Goal: Information Seeking & Learning: Learn about a topic

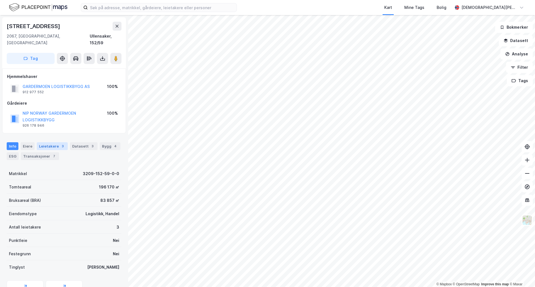
click at [42, 142] on div "Leietakere 3" at bounding box center [52, 146] width 31 height 8
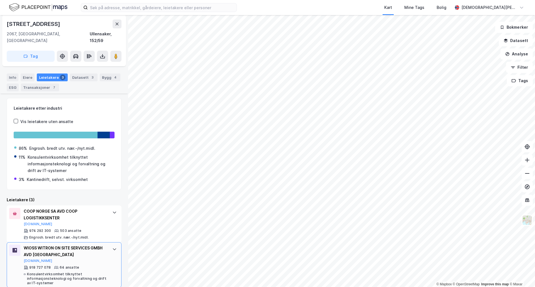
scroll to position [106, 0]
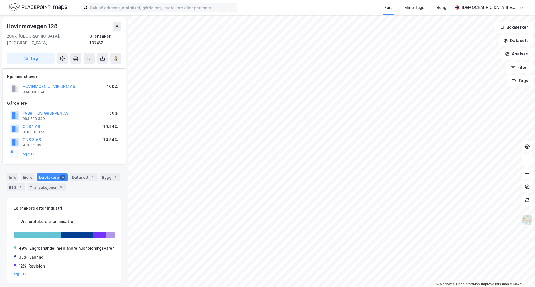
scroll to position [18, 0]
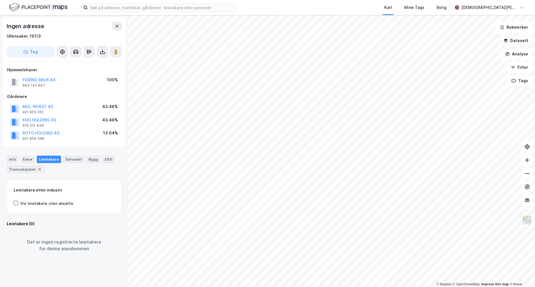
click at [517, 42] on button "Datasett" at bounding box center [516, 40] width 34 height 11
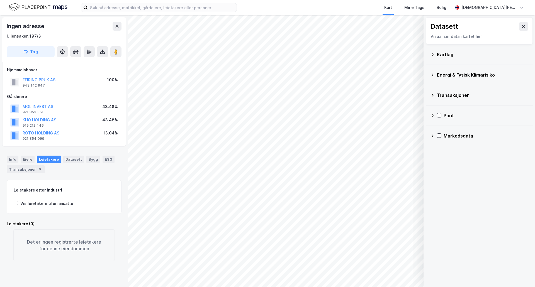
click at [451, 97] on div "Transaksjoner" at bounding box center [482, 95] width 91 height 7
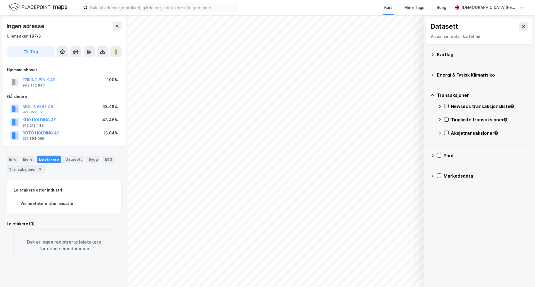
click at [446, 108] on div at bounding box center [446, 106] width 4 height 4
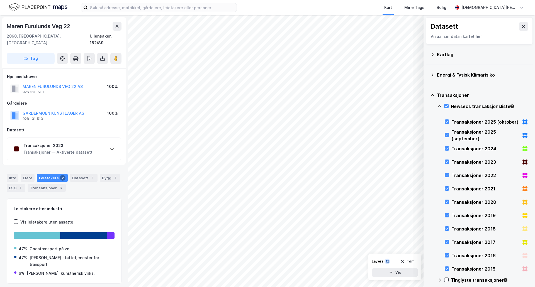
scroll to position [6, 0]
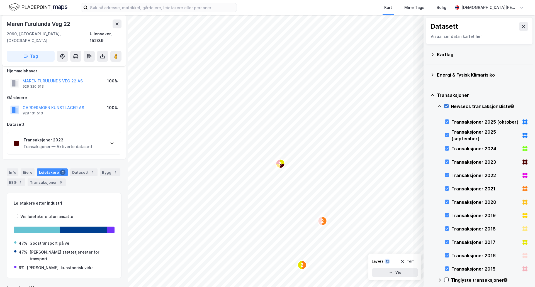
click at [448, 107] on icon at bounding box center [447, 106] width 4 height 4
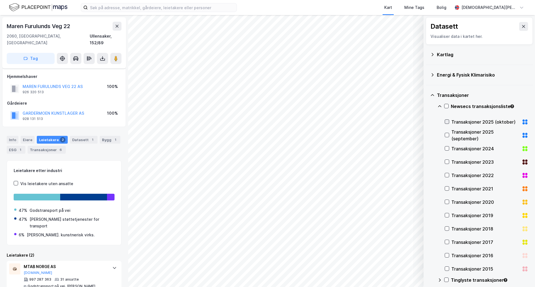
click at [446, 121] on icon at bounding box center [447, 122] width 4 height 4
click at [448, 122] on icon at bounding box center [447, 122] width 3 height 2
click at [447, 147] on icon at bounding box center [447, 149] width 4 height 4
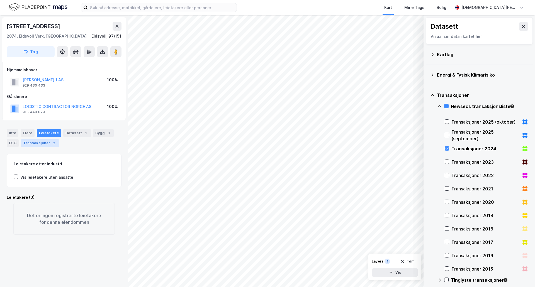
click at [45, 146] on div "Transaksjoner 2" at bounding box center [40, 143] width 38 height 8
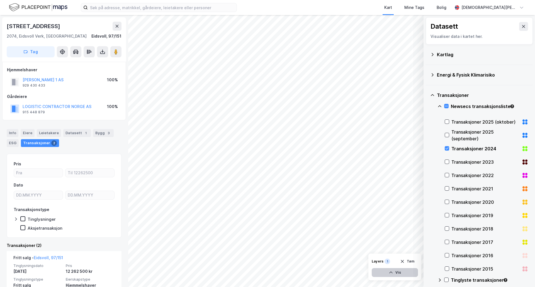
click at [394, 273] on button "Vis" at bounding box center [395, 272] width 46 height 9
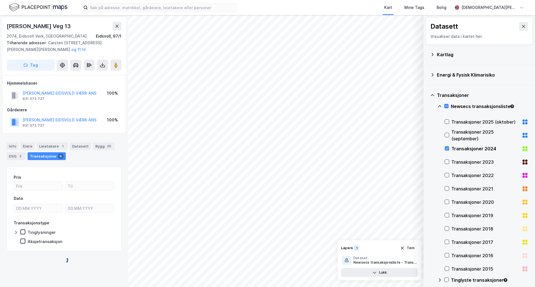
click at [411, 244] on div "Layers 1 Tøm Dataset Newsecs transaksjonsliste - Transaksjoner 2024 Lukk" at bounding box center [380, 261] width 84 height 40
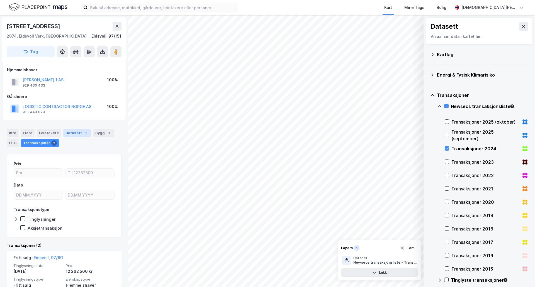
click at [79, 130] on div "Datasett 1" at bounding box center [77, 133] width 28 height 8
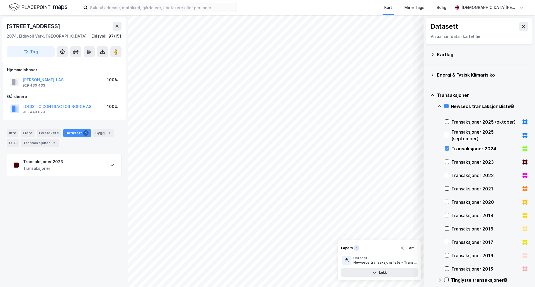
click at [81, 169] on div "Transaksjoner 2023 Transaksjoner" at bounding box center [64, 165] width 114 height 22
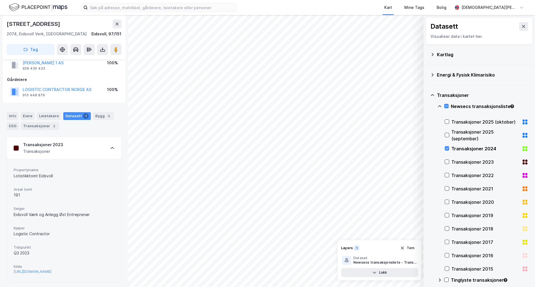
scroll to position [24, 0]
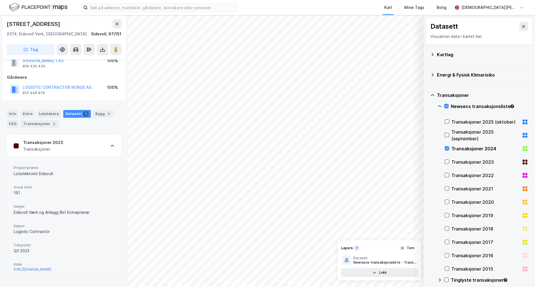
click at [51, 269] on div "[URL][DOMAIN_NAME]" at bounding box center [33, 269] width 38 height 5
click at [447, 160] on icon at bounding box center [447, 162] width 4 height 4
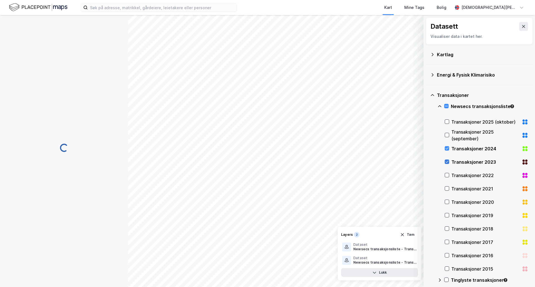
scroll to position [0, 0]
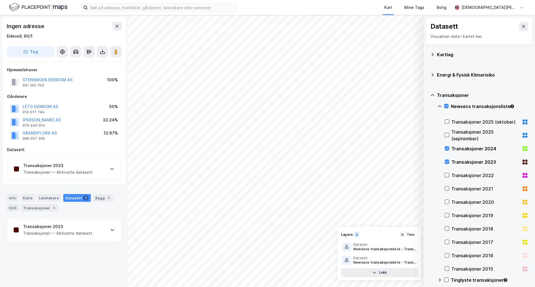
click at [522, 28] on icon at bounding box center [524, 26] width 4 height 4
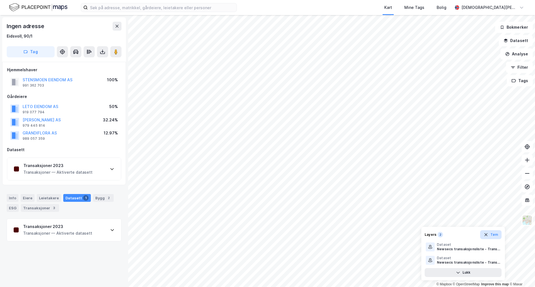
click at [499, 234] on button "Tøm" at bounding box center [490, 235] width 21 height 9
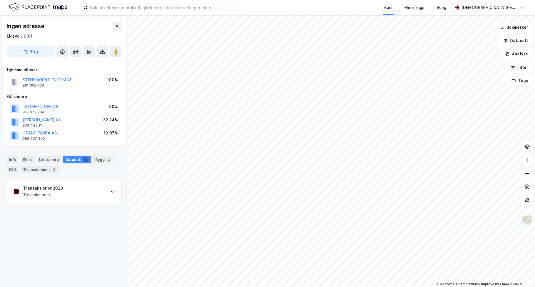
click at [314, 0] on html "Kart Mine Tags Bolig [PERSON_NAME] © Mapbox © OpenStreetMap Improve this map © …" at bounding box center [267, 143] width 535 height 287
click at [369, 0] on html "Kart Mine Tags Bolig [PERSON_NAME] © Mapbox © OpenStreetMap Improve this map © …" at bounding box center [267, 143] width 535 height 287
click at [384, 0] on html "Kart Mine Tags Bolig [PERSON_NAME] © Mapbox © OpenStreetMap Improve this map © …" at bounding box center [267, 143] width 535 height 287
click at [525, 42] on button "Datasett" at bounding box center [516, 40] width 34 height 11
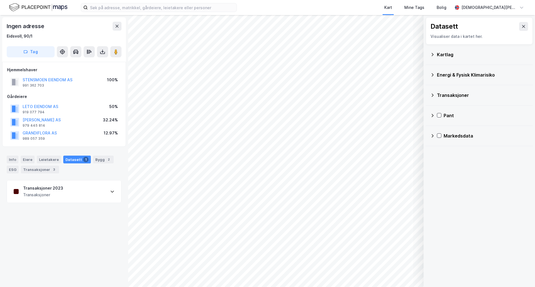
click at [447, 96] on div "Transaksjoner" at bounding box center [482, 95] width 91 height 7
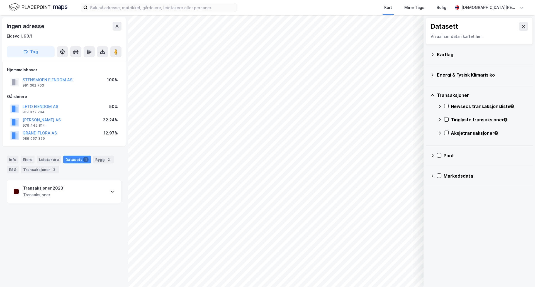
click at [440, 107] on icon at bounding box center [440, 106] width 4 height 4
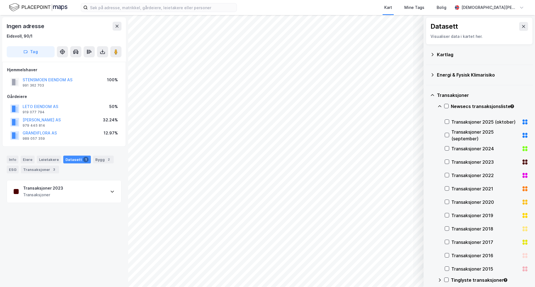
click at [448, 119] on div "Transaksjoner 2025 (oktober)" at bounding box center [487, 121] width 84 height 13
click at [448, 133] on div at bounding box center [447, 135] width 4 height 4
click at [445, 148] on icon at bounding box center [447, 149] width 4 height 4
click at [446, 162] on icon at bounding box center [447, 162] width 4 height 4
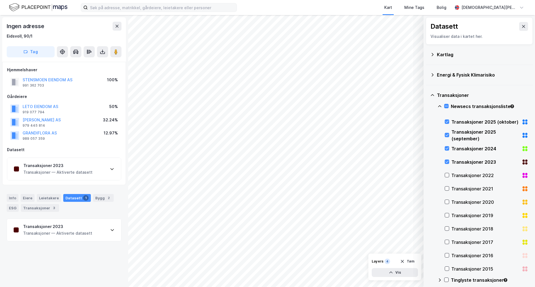
click at [249, 14] on div "Kart Mine Tags Bolig [PERSON_NAME] © Mapbox © OpenStreetMap Improve this map © …" at bounding box center [267, 143] width 535 height 287
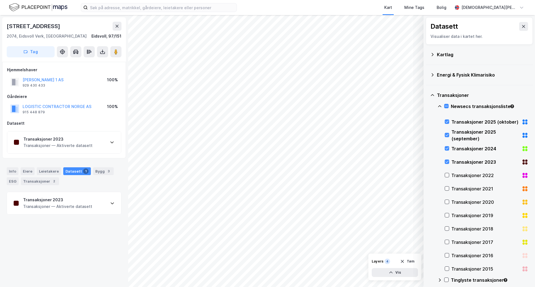
click at [111, 143] on icon at bounding box center [112, 142] width 4 height 4
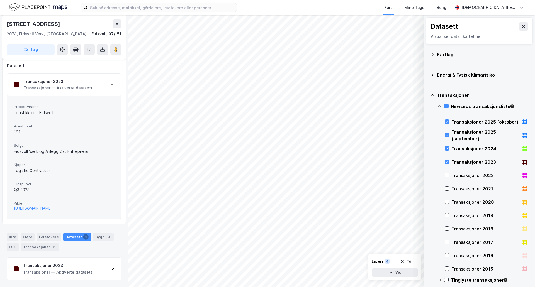
scroll to position [62, 0]
click at [55, 248] on div "Transaksjoner 2" at bounding box center [40, 247] width 38 height 8
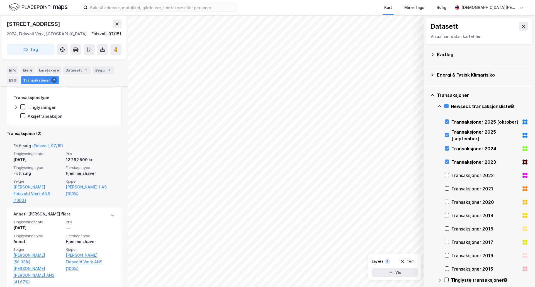
scroll to position [134, 0]
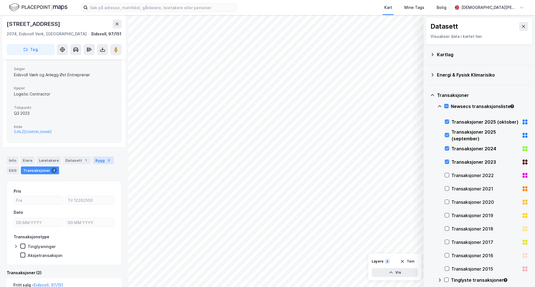
click at [106, 163] on div "3" at bounding box center [109, 161] width 6 height 6
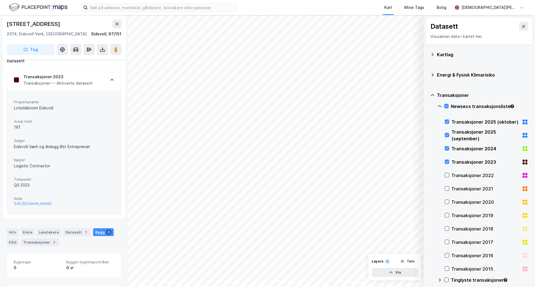
scroll to position [43, 0]
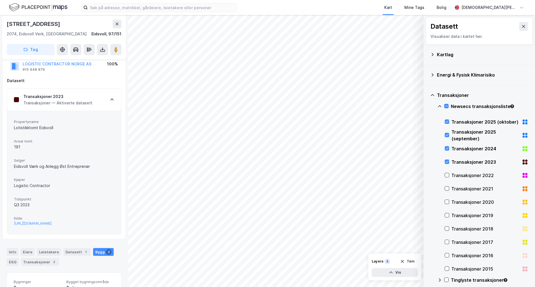
click at [67, 166] on div "Eidsvoll Værk og Anlegg Øst Entreprenør" at bounding box center [64, 166] width 100 height 7
click at [47, 196] on div "Tidspunkt Q3 2023" at bounding box center [64, 202] width 100 height 15
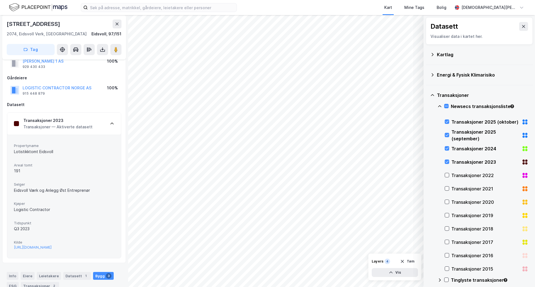
scroll to position [0, 0]
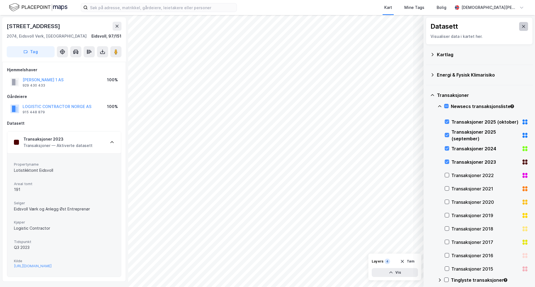
click at [522, 25] on icon at bounding box center [523, 26] width 3 height 3
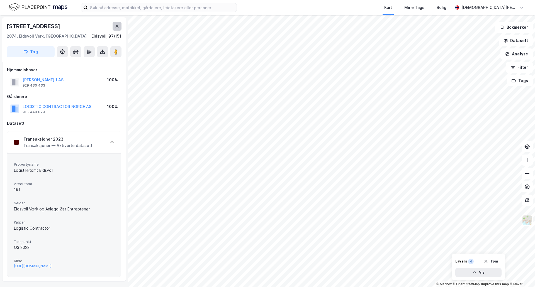
click at [118, 30] on button at bounding box center [117, 26] width 9 height 9
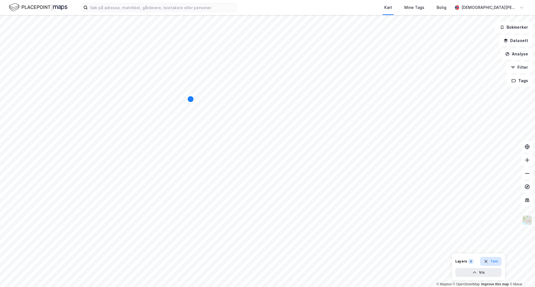
click at [493, 264] on button "Tøm" at bounding box center [490, 261] width 21 height 9
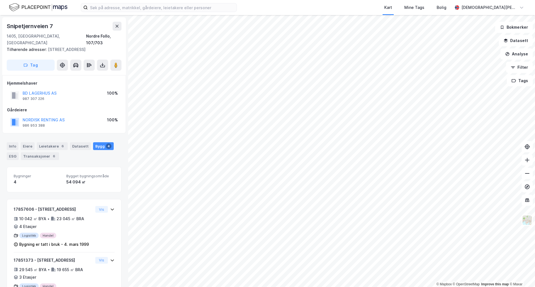
scroll to position [1, 0]
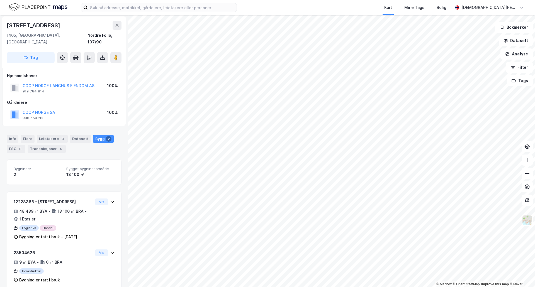
scroll to position [1, 0]
click at [35, 145] on div "Transaksjoner 4" at bounding box center [47, 149] width 38 height 8
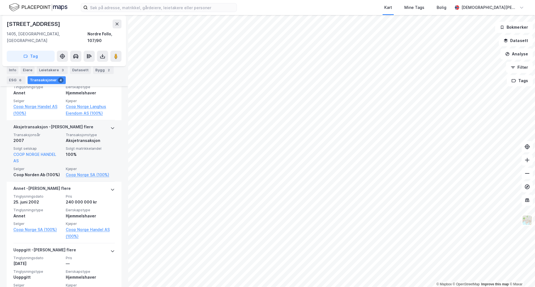
scroll to position [210, 0]
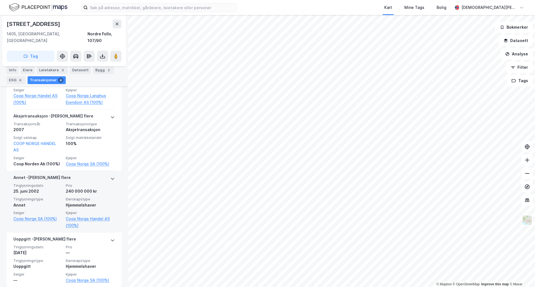
click at [105, 188] on div "240 000 000 kr" at bounding box center [90, 191] width 49 height 7
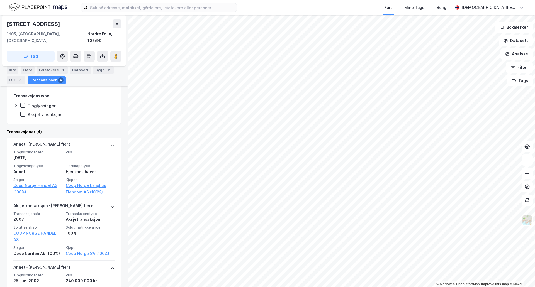
scroll to position [117, 0]
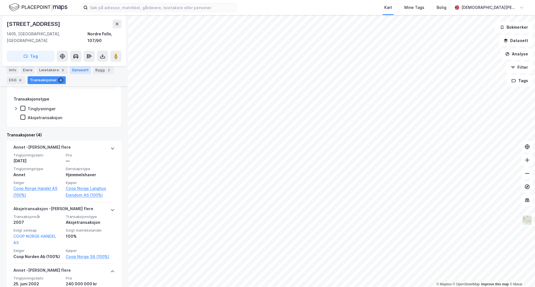
click at [74, 71] on div "Datasett" at bounding box center [80, 70] width 21 height 8
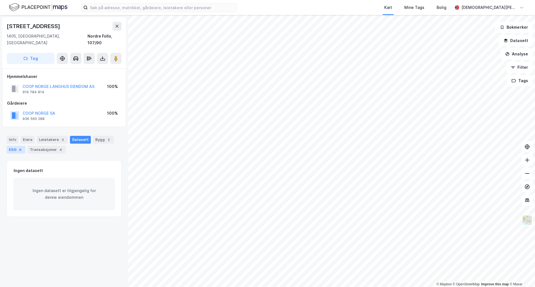
click at [7, 146] on div "ESG 6" at bounding box center [16, 150] width 19 height 8
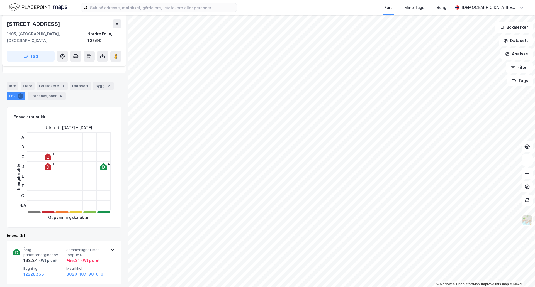
scroll to position [47, 0]
